Goal: Find specific page/section: Find specific page/section

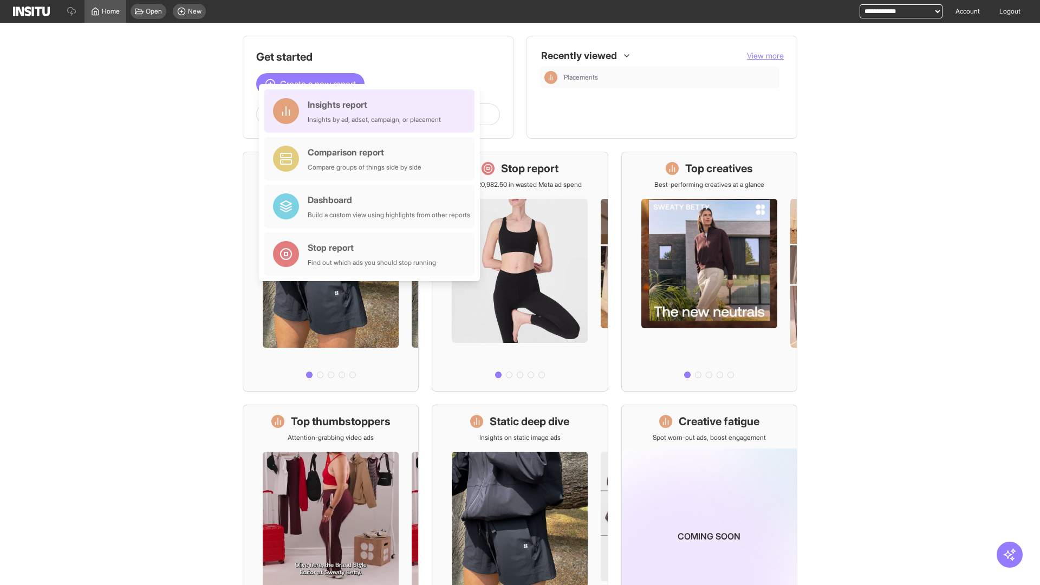
click at [372, 111] on div "Insights report Insights by ad, adset, campaign, or placement" at bounding box center [374, 111] width 133 height 26
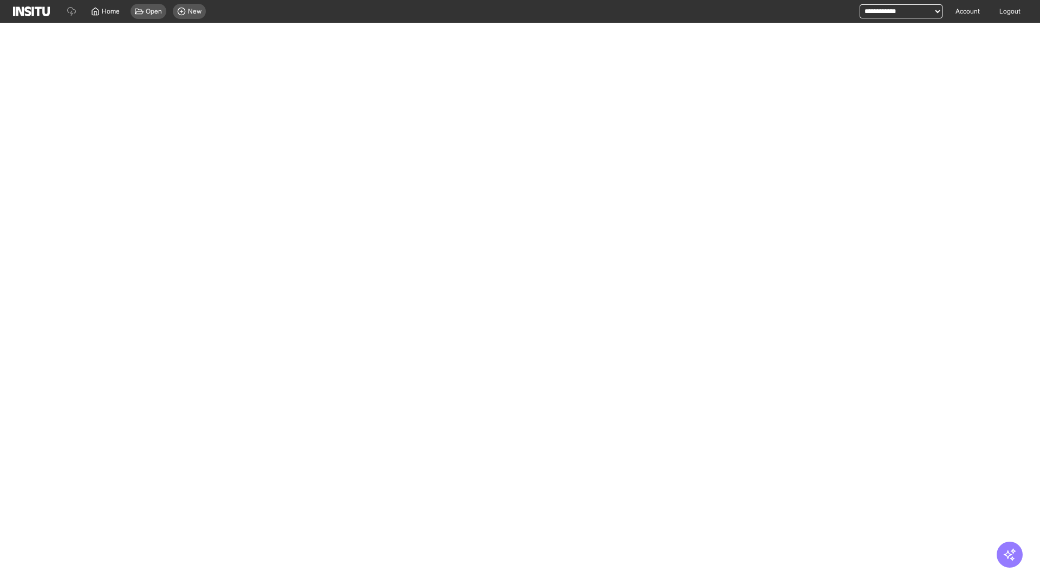
select select "**"
